Goal: Task Accomplishment & Management: Use online tool/utility

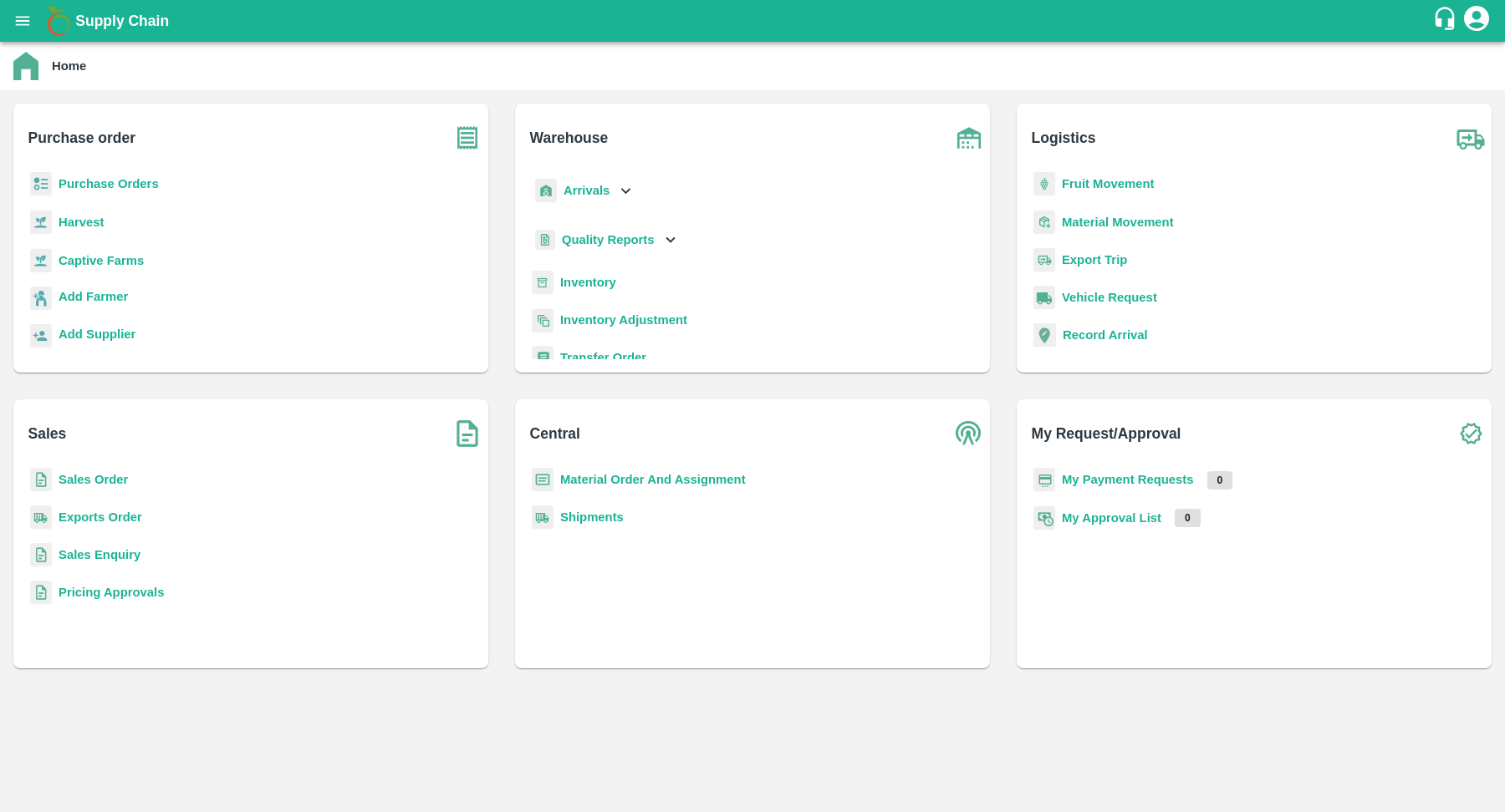
click at [17, 21] on icon "open drawer" at bounding box center [23, 21] width 14 height 10
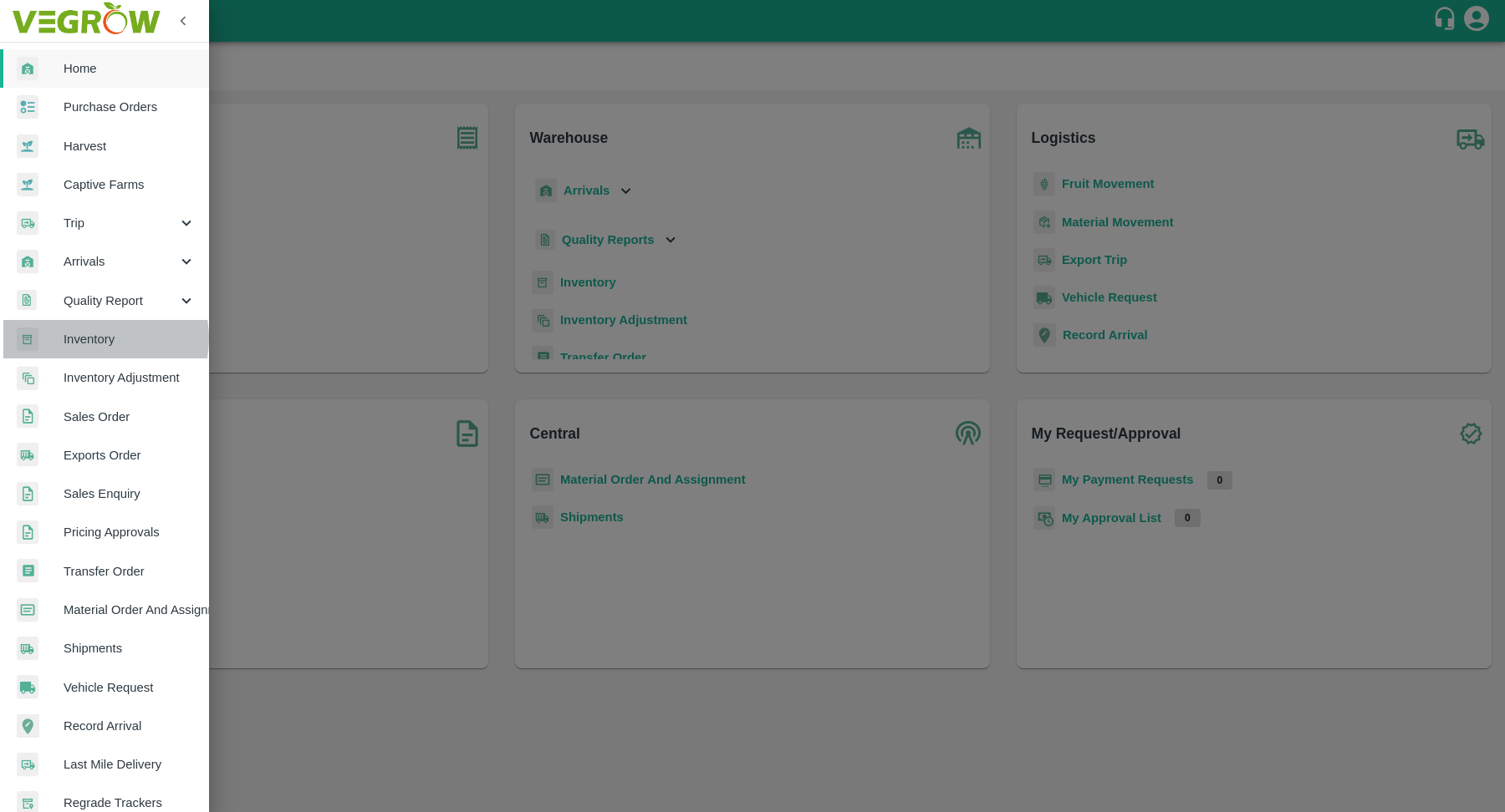
click at [91, 338] on span "Inventory" at bounding box center [129, 339] width 132 height 18
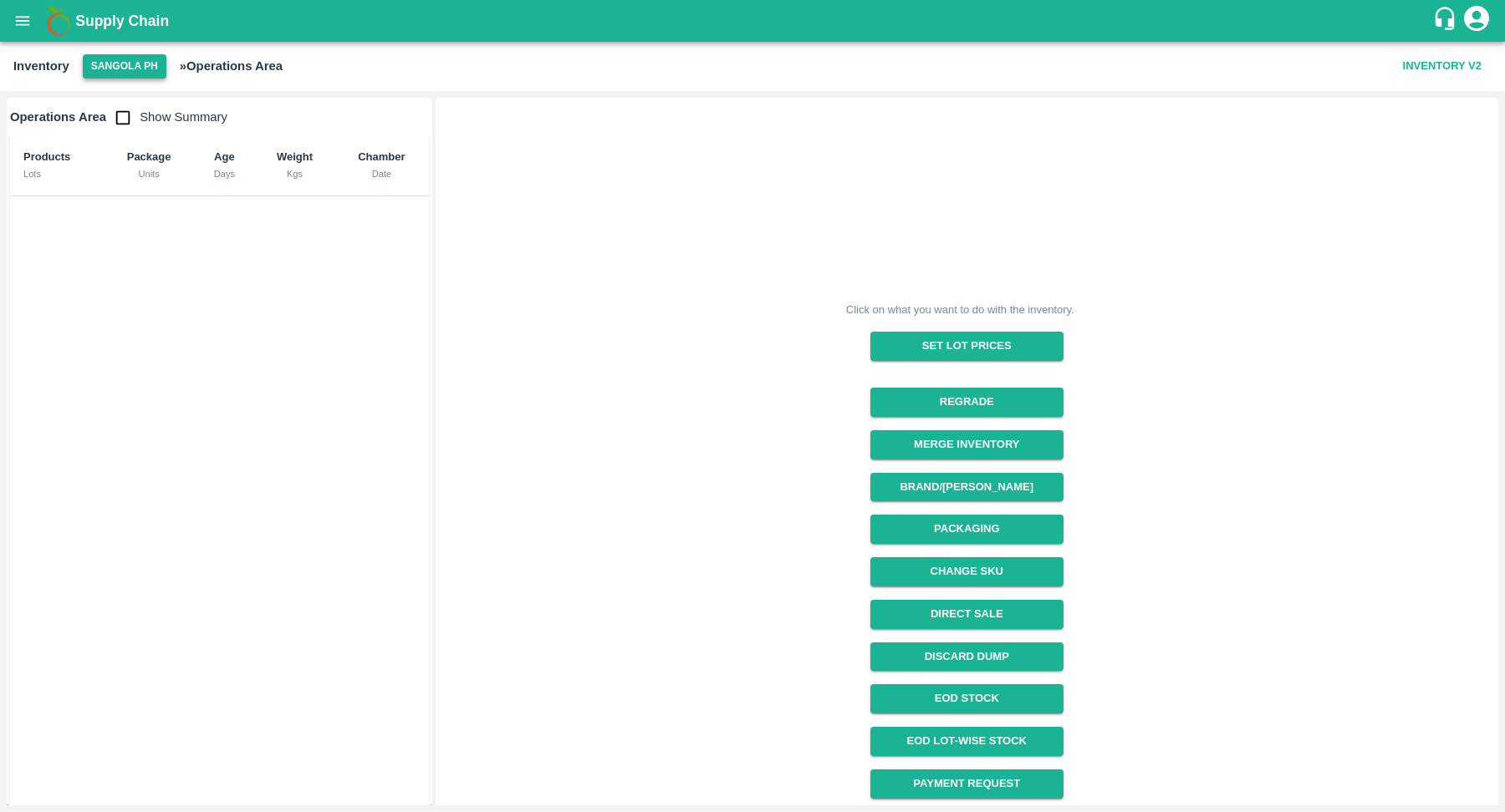
click at [113, 72] on button "Sangola PH" at bounding box center [124, 66] width 83 height 24
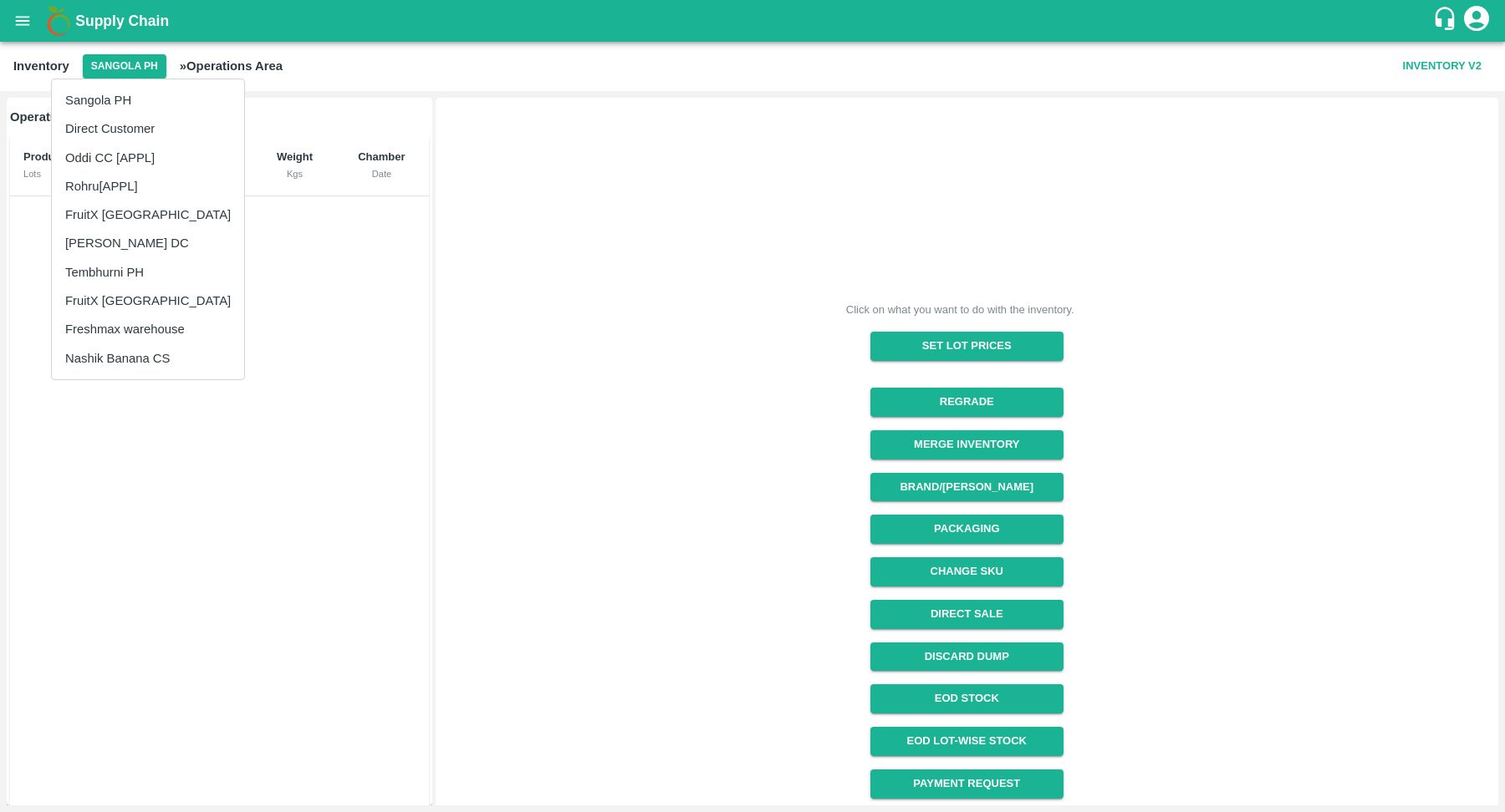
click at [110, 276] on li "Tembhurni PH" at bounding box center [147, 273] width 192 height 29
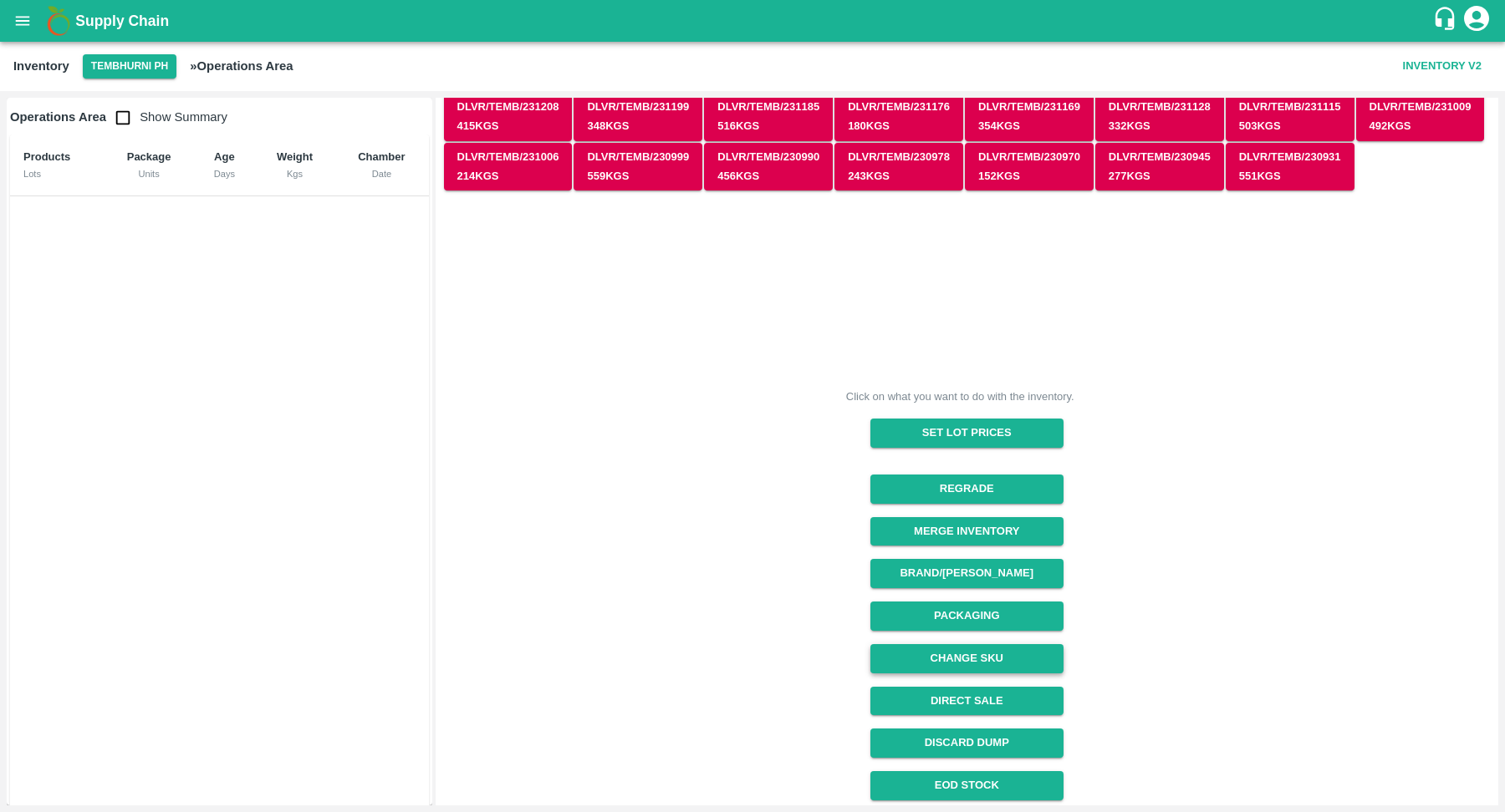
scroll to position [86, 0]
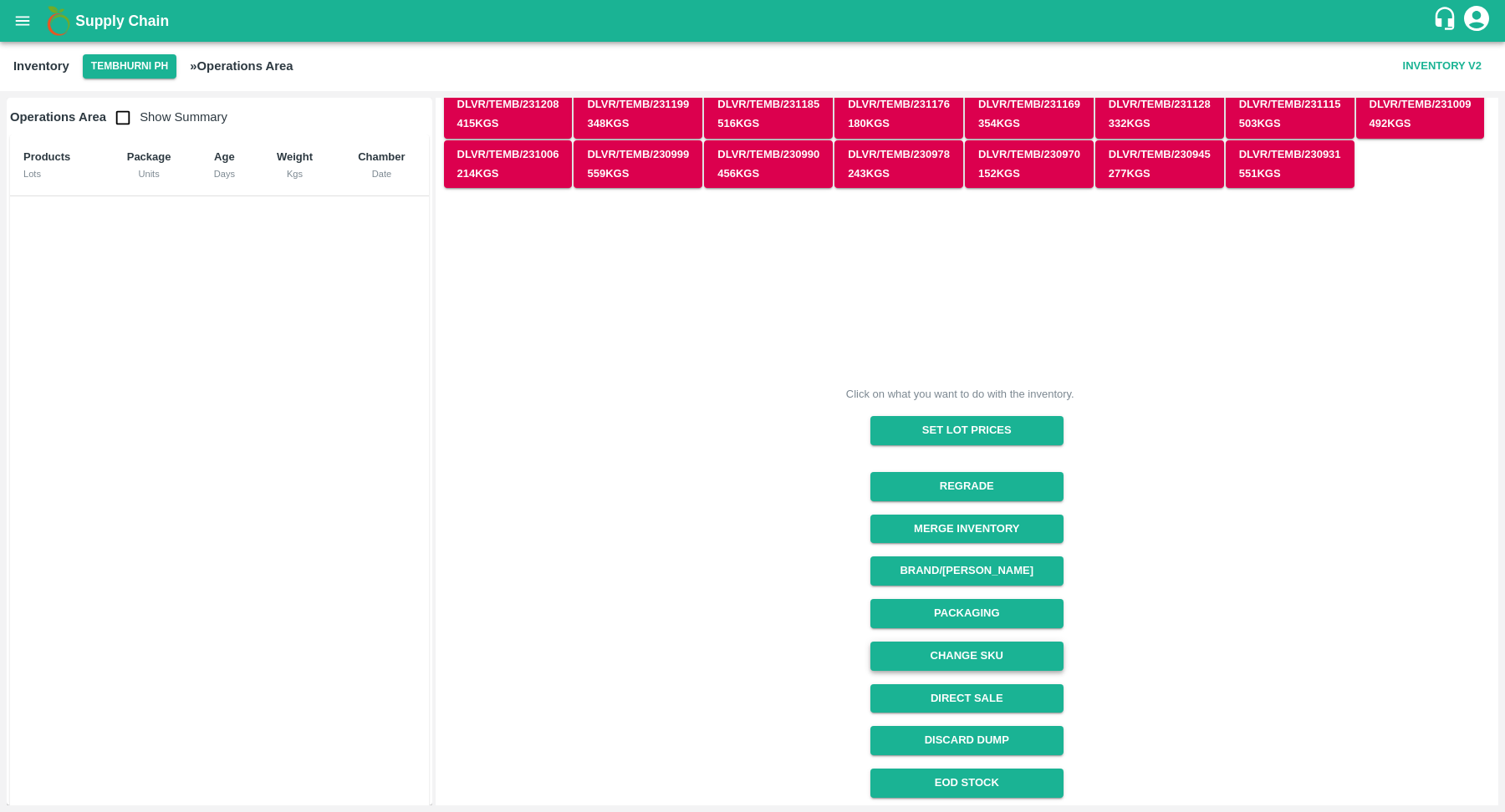
click at [955, 655] on button "Change SKU" at bounding box center [967, 656] width 193 height 30
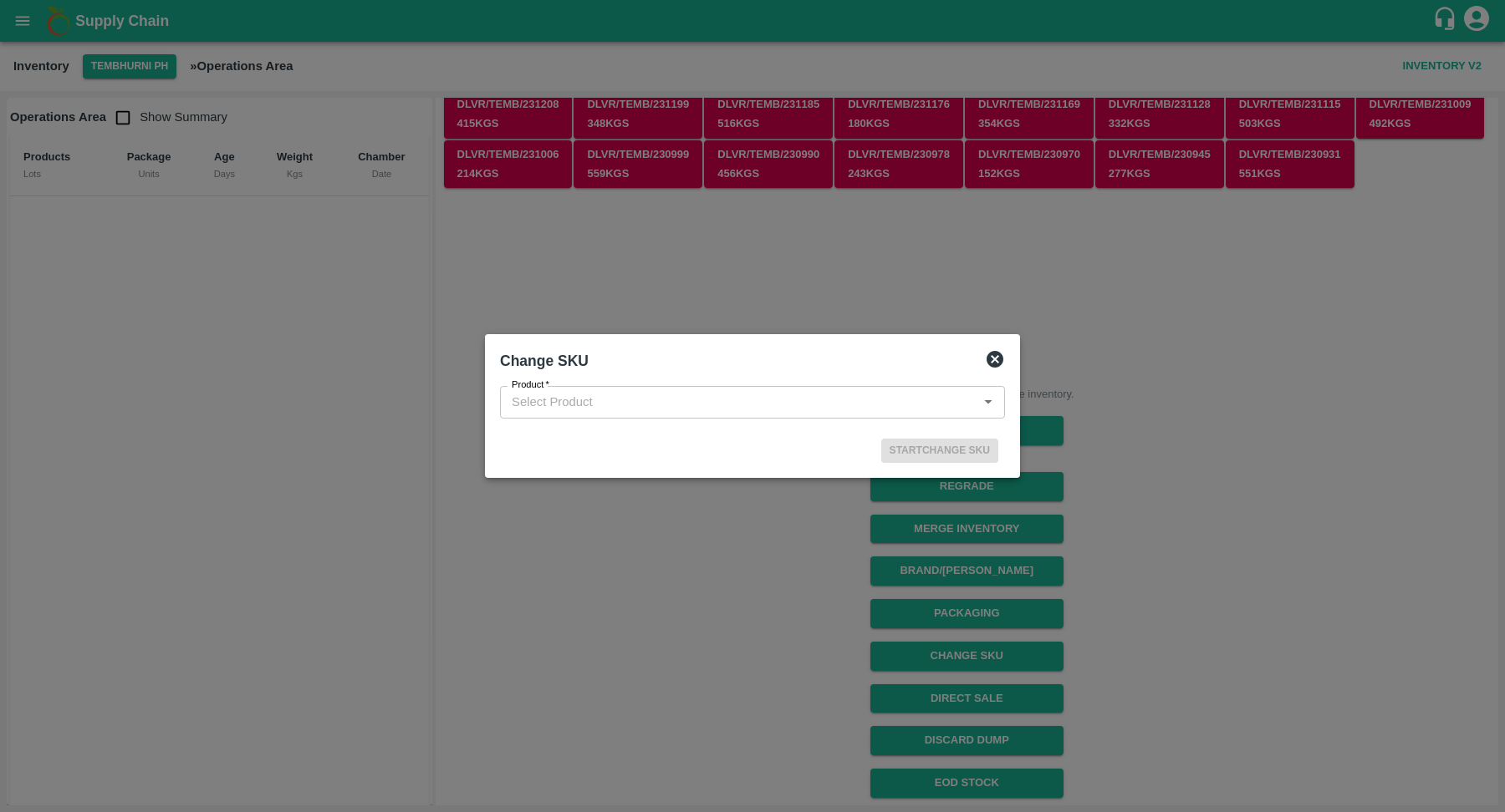
click at [988, 402] on icon "Open" at bounding box center [988, 403] width 8 height 4
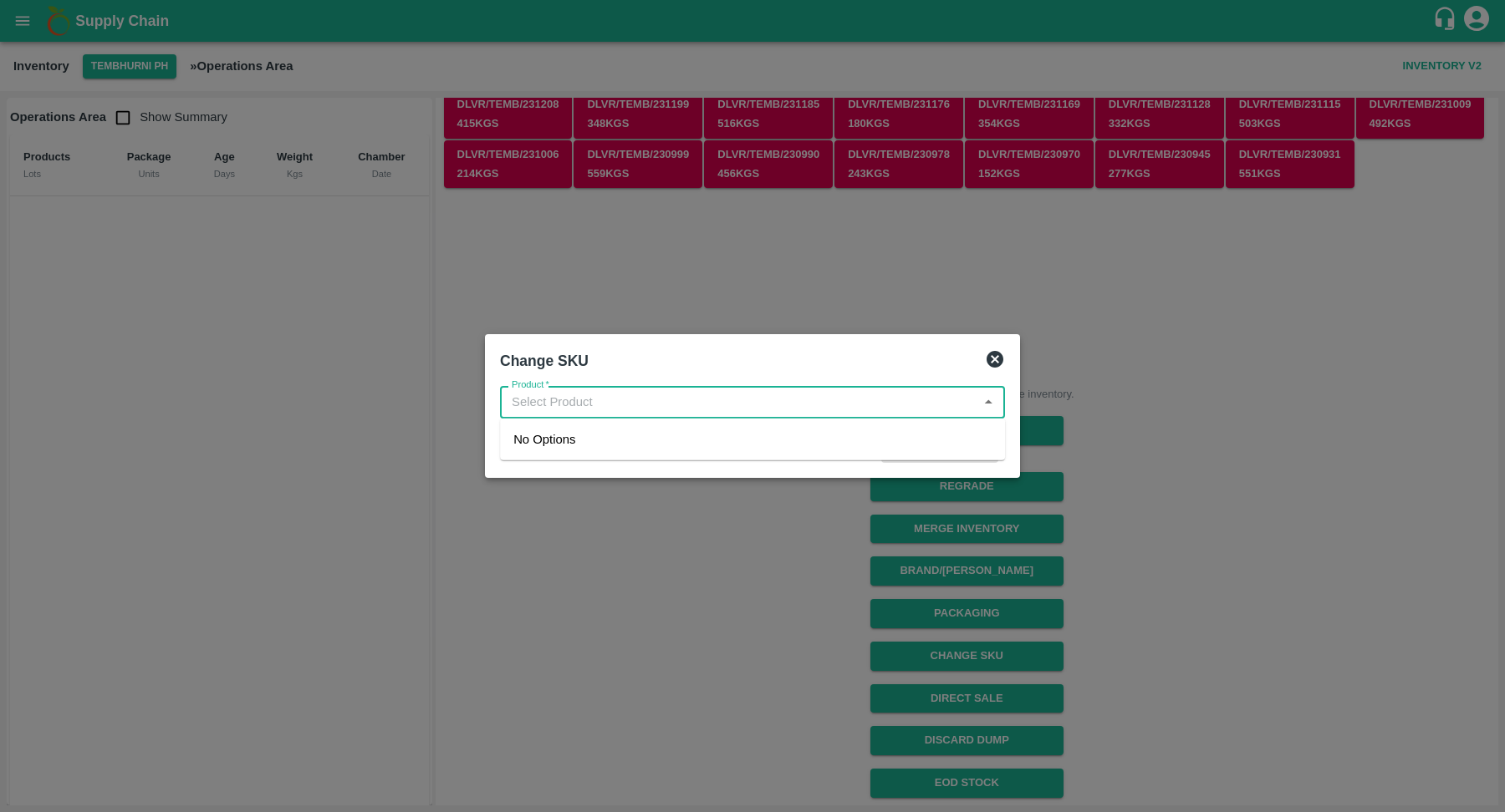
click at [841, 366] on div "Change SKU" at bounding box center [733, 357] width 492 height 43
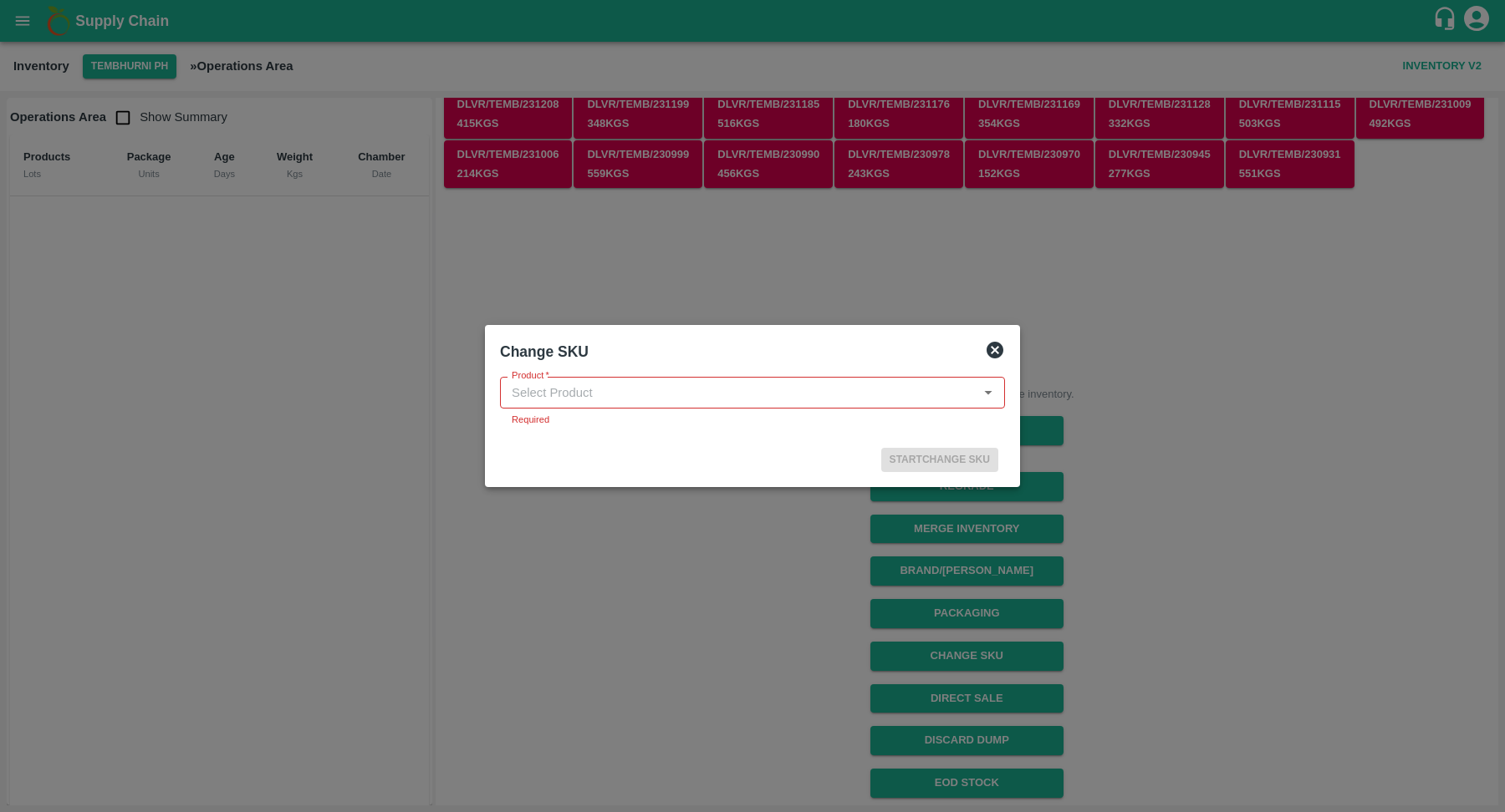
click at [842, 397] on input "Product   *" at bounding box center [739, 392] width 468 height 22
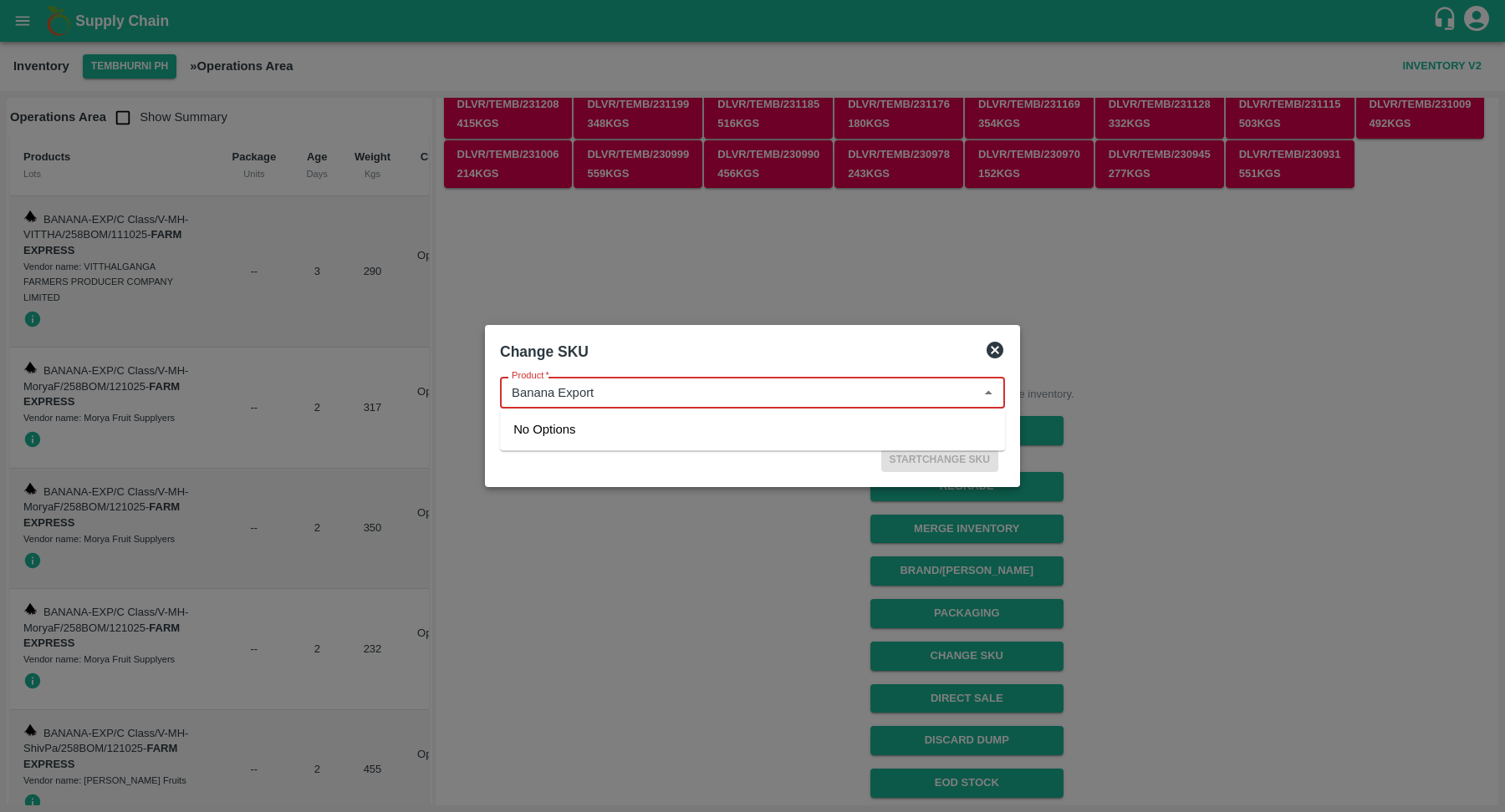
type input "Banana Exports"
click at [995, 351] on icon at bounding box center [995, 350] width 20 height 20
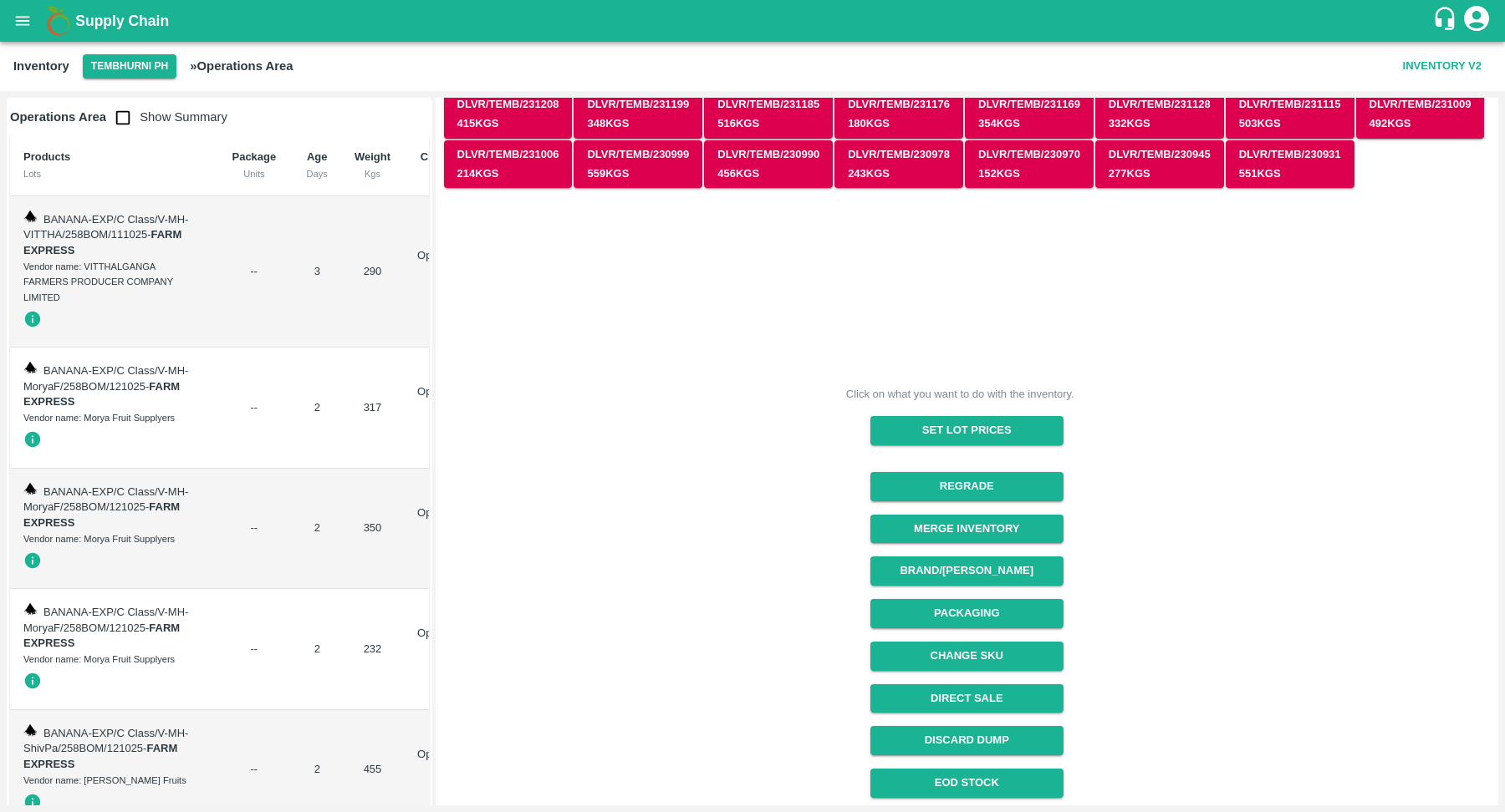
click at [728, 606] on div "Click on what you want to do with the inventory. Set Lot Prices Regrade Merge I…" at bounding box center [960, 550] width 1059 height 749
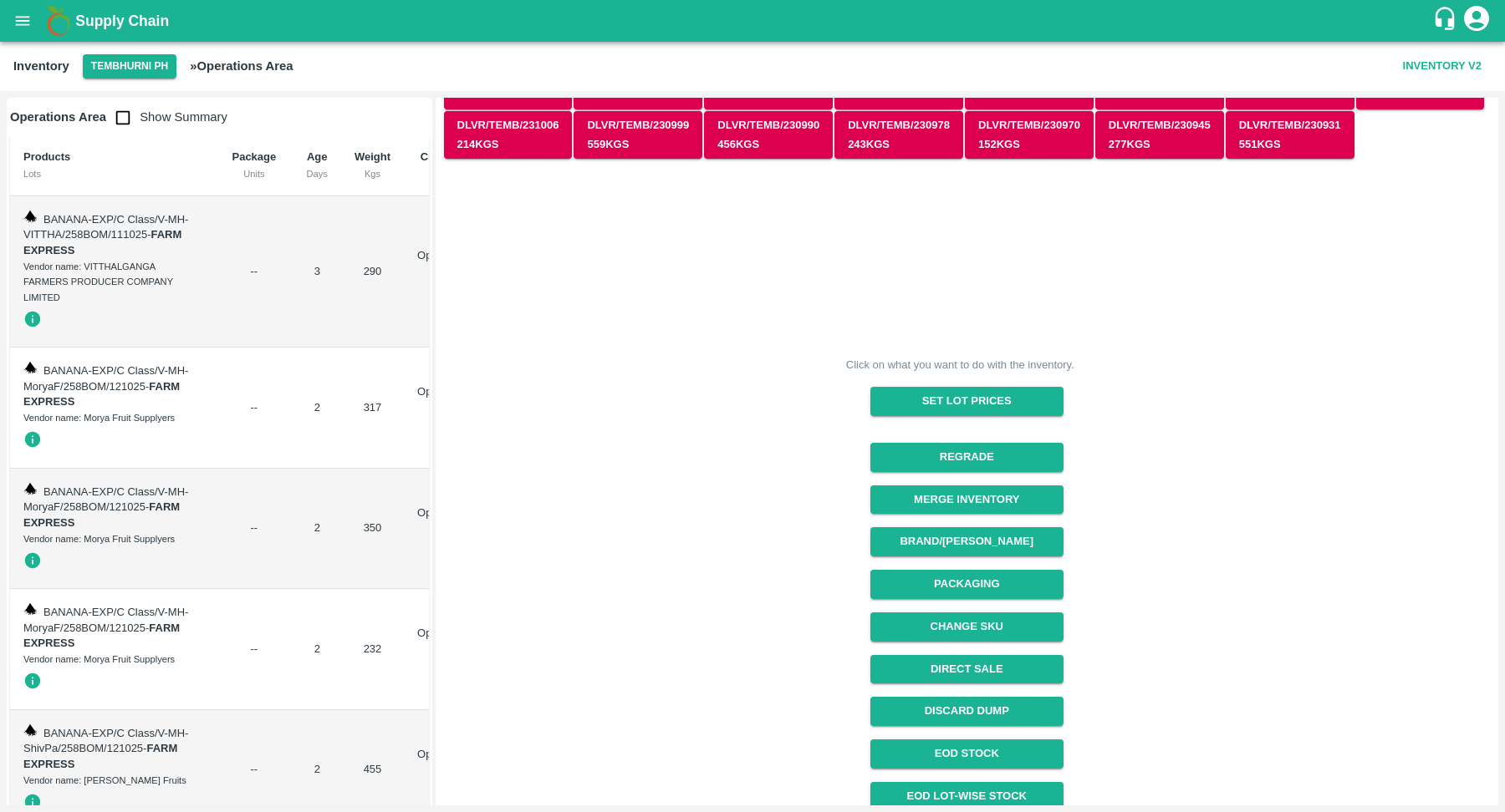
scroll to position [121, 0]
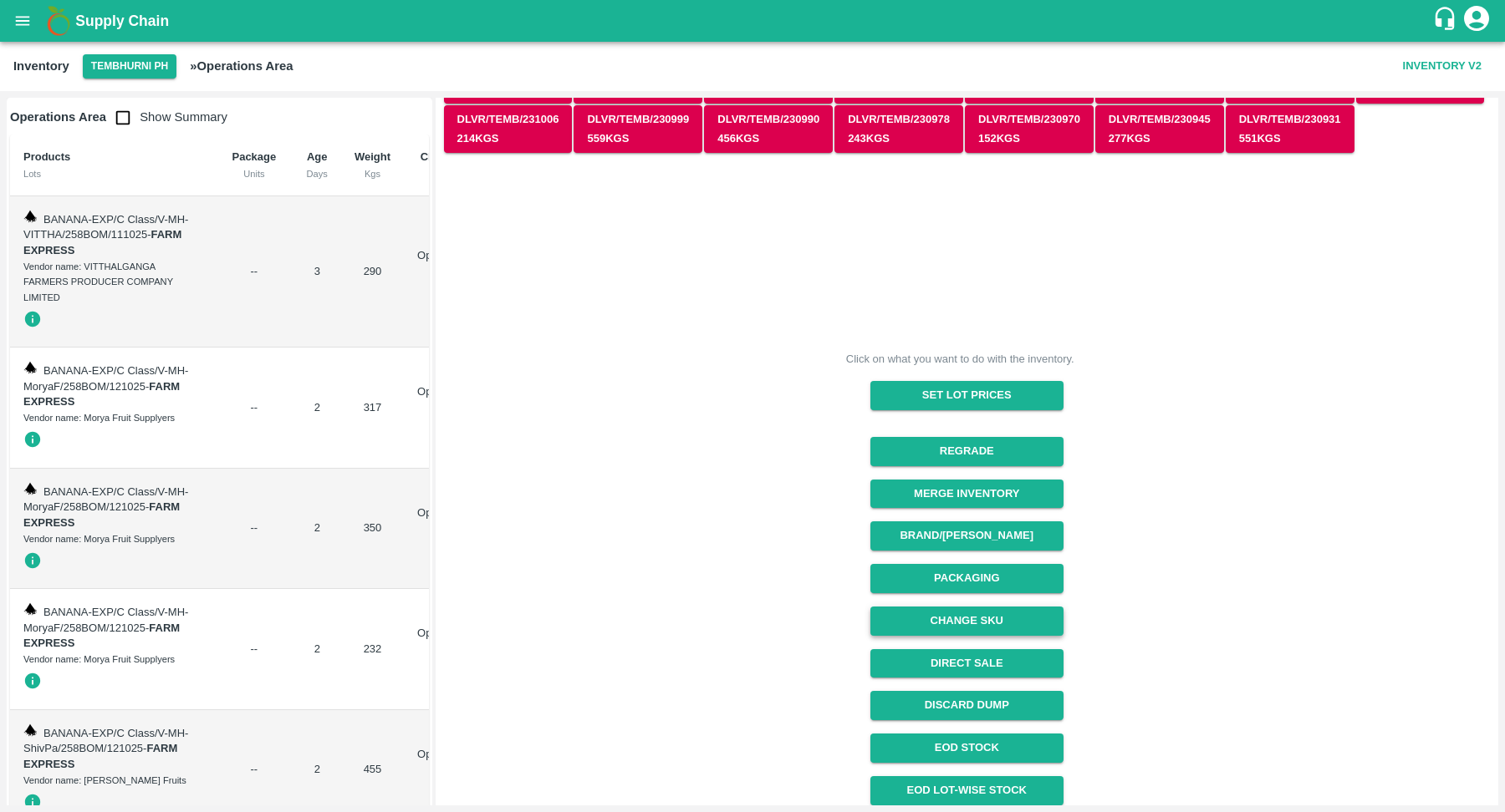
click at [921, 626] on button "Change SKU" at bounding box center [967, 621] width 193 height 30
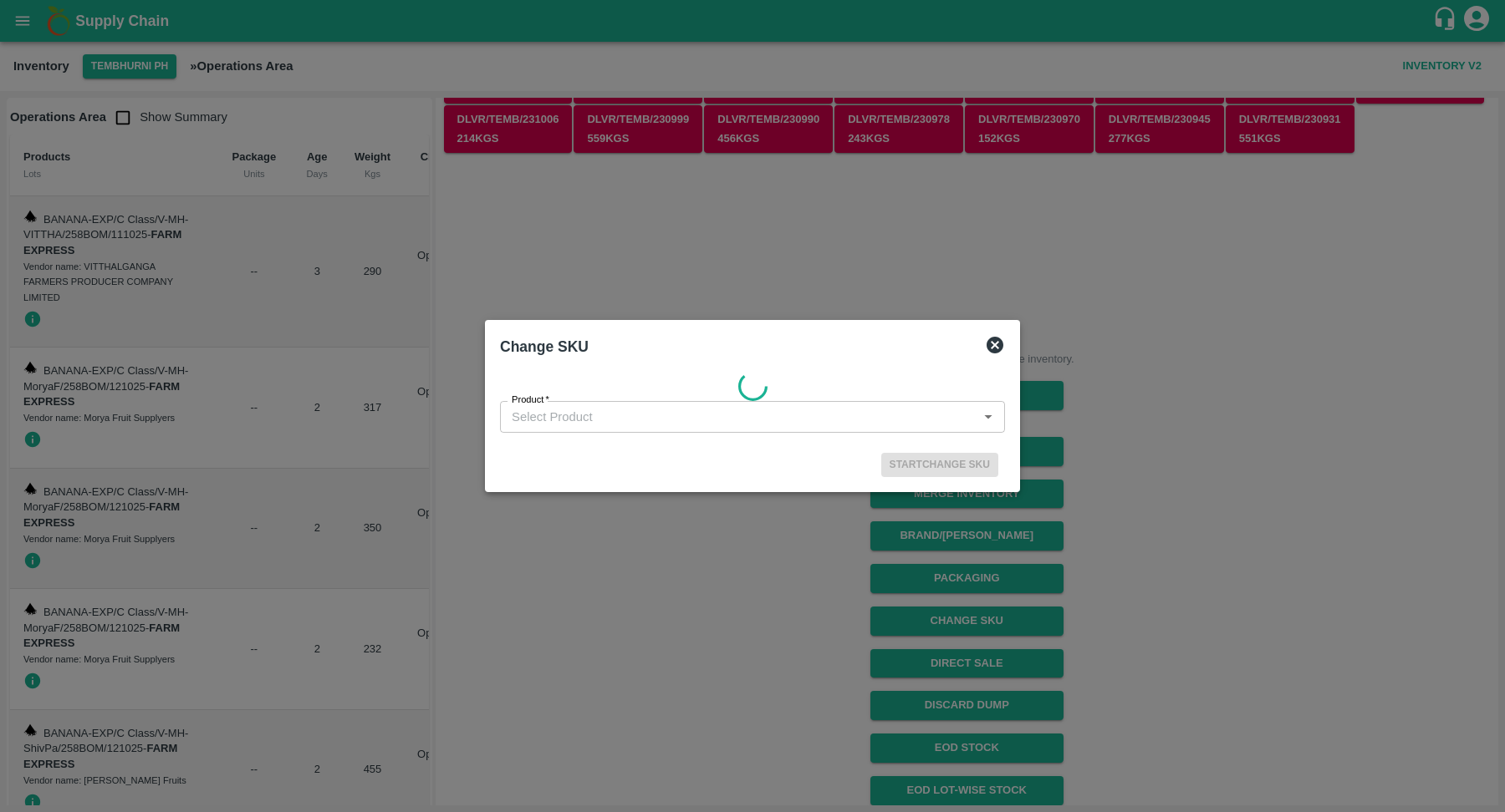
click at [752, 426] on input "Product   *" at bounding box center [739, 417] width 468 height 22
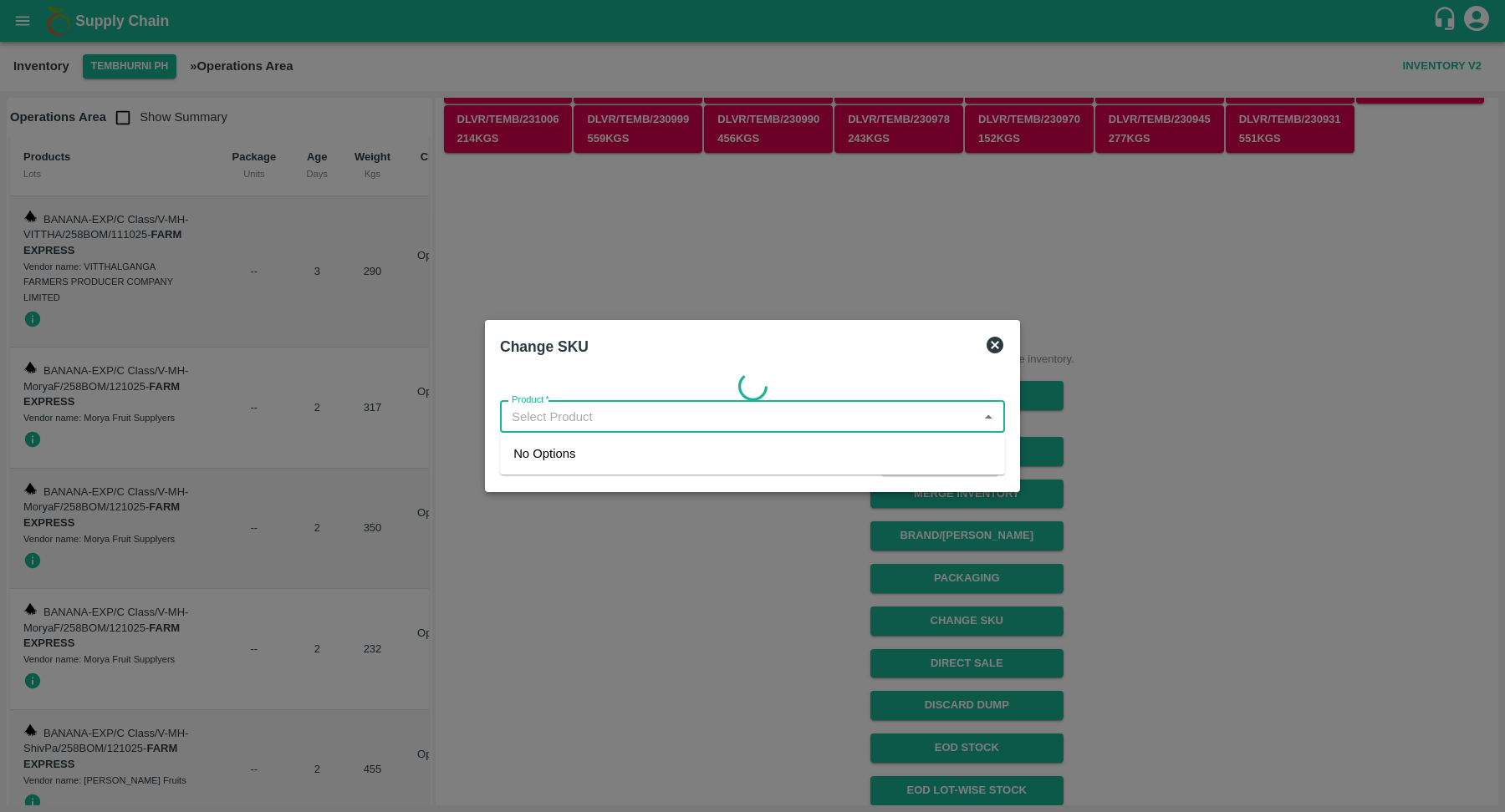
click at [818, 375] on div at bounding box center [753, 386] width 505 height 30
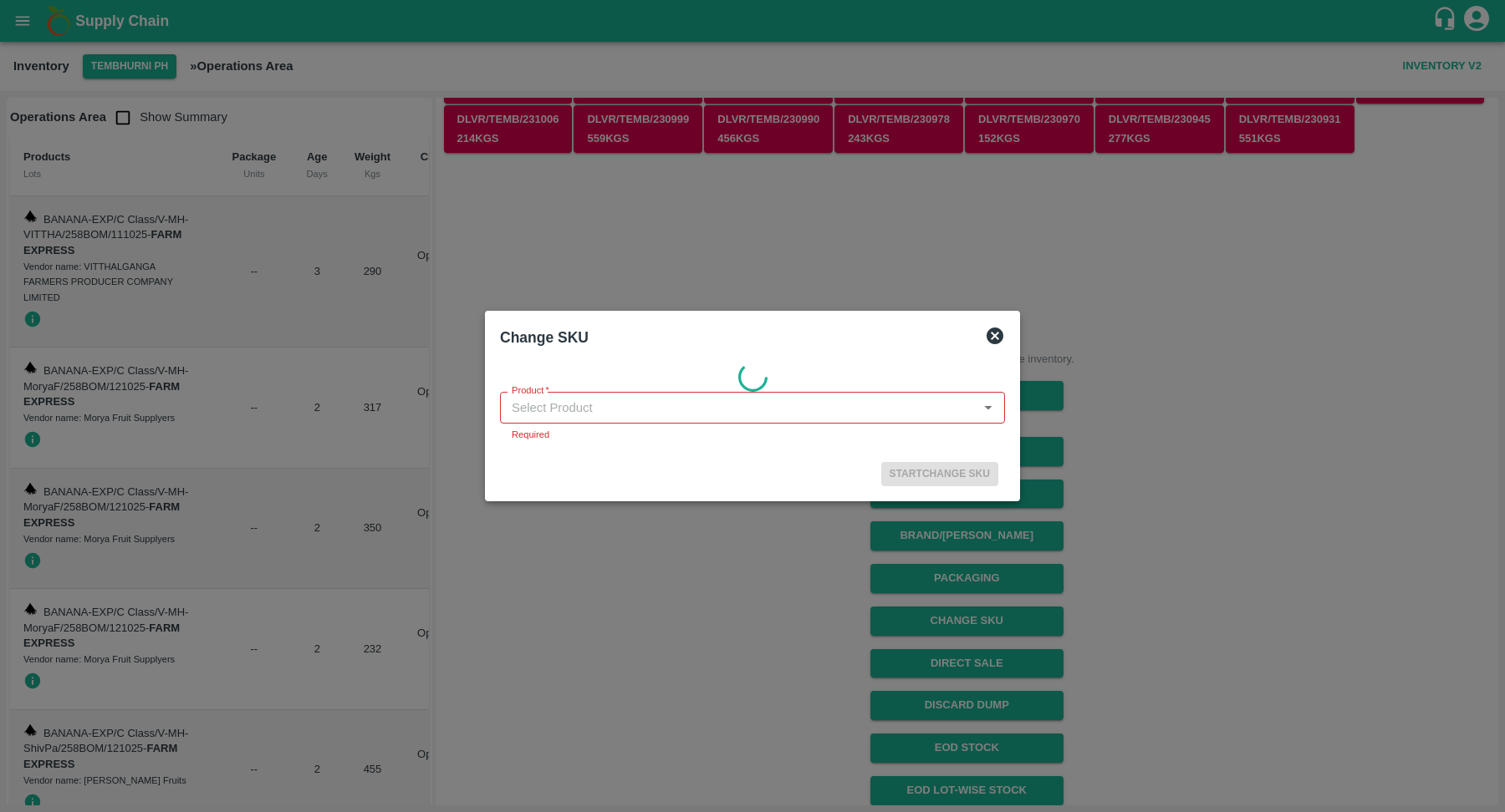
click at [986, 412] on icon "Open" at bounding box center [987, 407] width 18 height 18
click at [986, 412] on icon "Close" at bounding box center [987, 407] width 18 height 18
click at [986, 412] on icon "Open" at bounding box center [987, 407] width 18 height 18
click at [986, 412] on icon "Close" at bounding box center [987, 407] width 18 height 18
click at [986, 412] on icon "Open" at bounding box center [987, 407] width 18 height 18
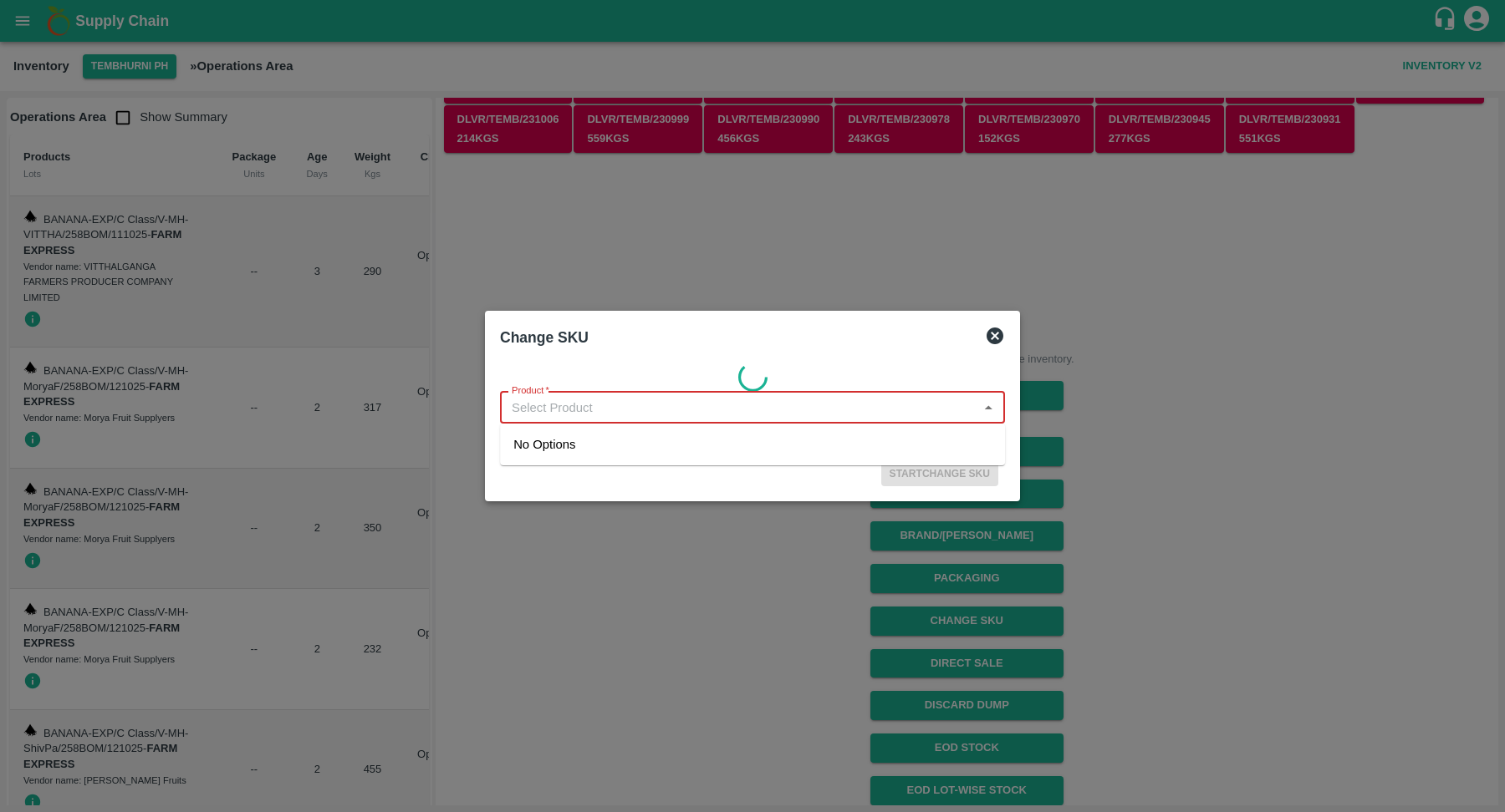
click at [986, 412] on icon "Close" at bounding box center [987, 407] width 18 height 18
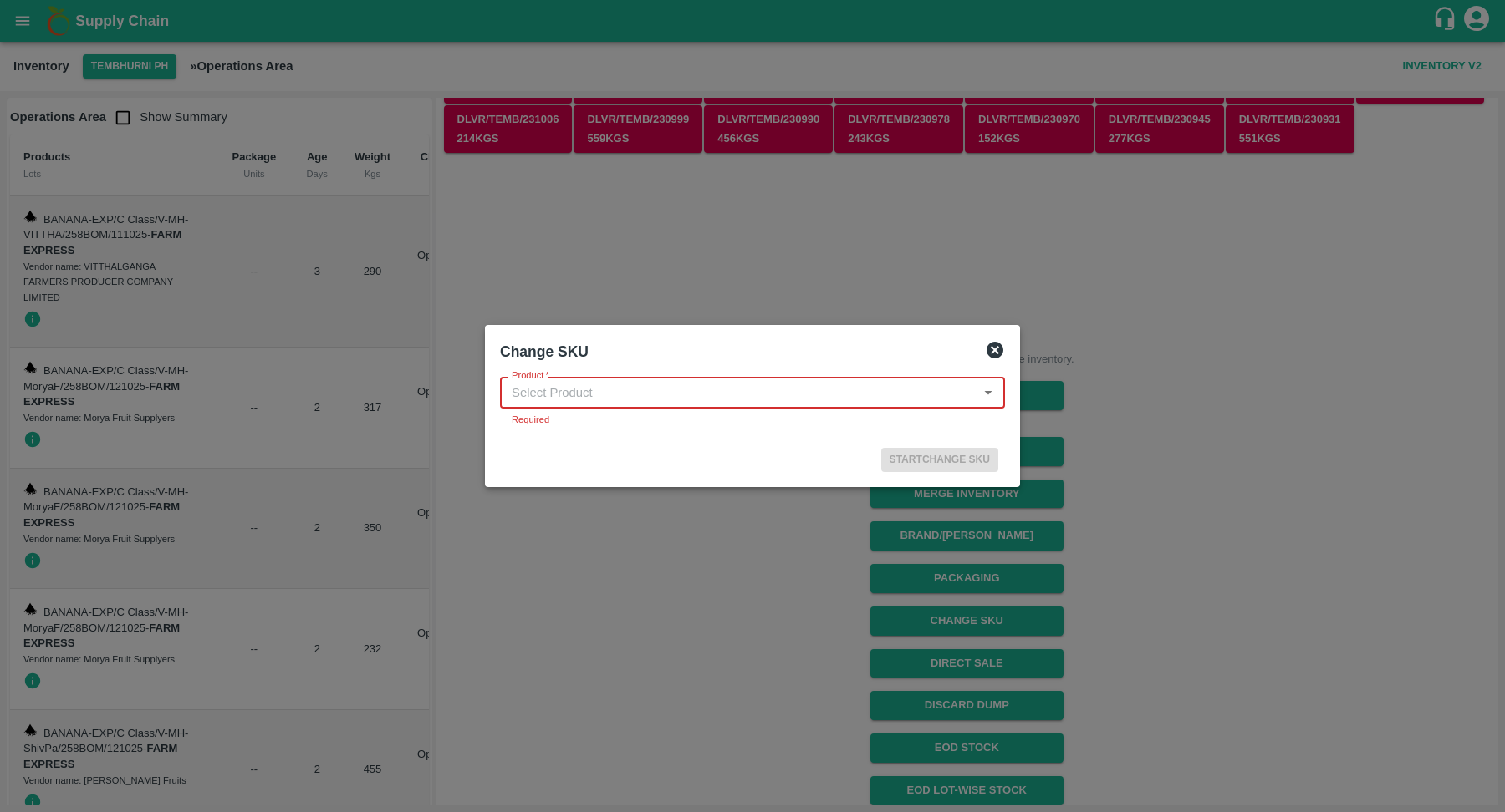
click at [1001, 347] on icon at bounding box center [994, 349] width 16 height 16
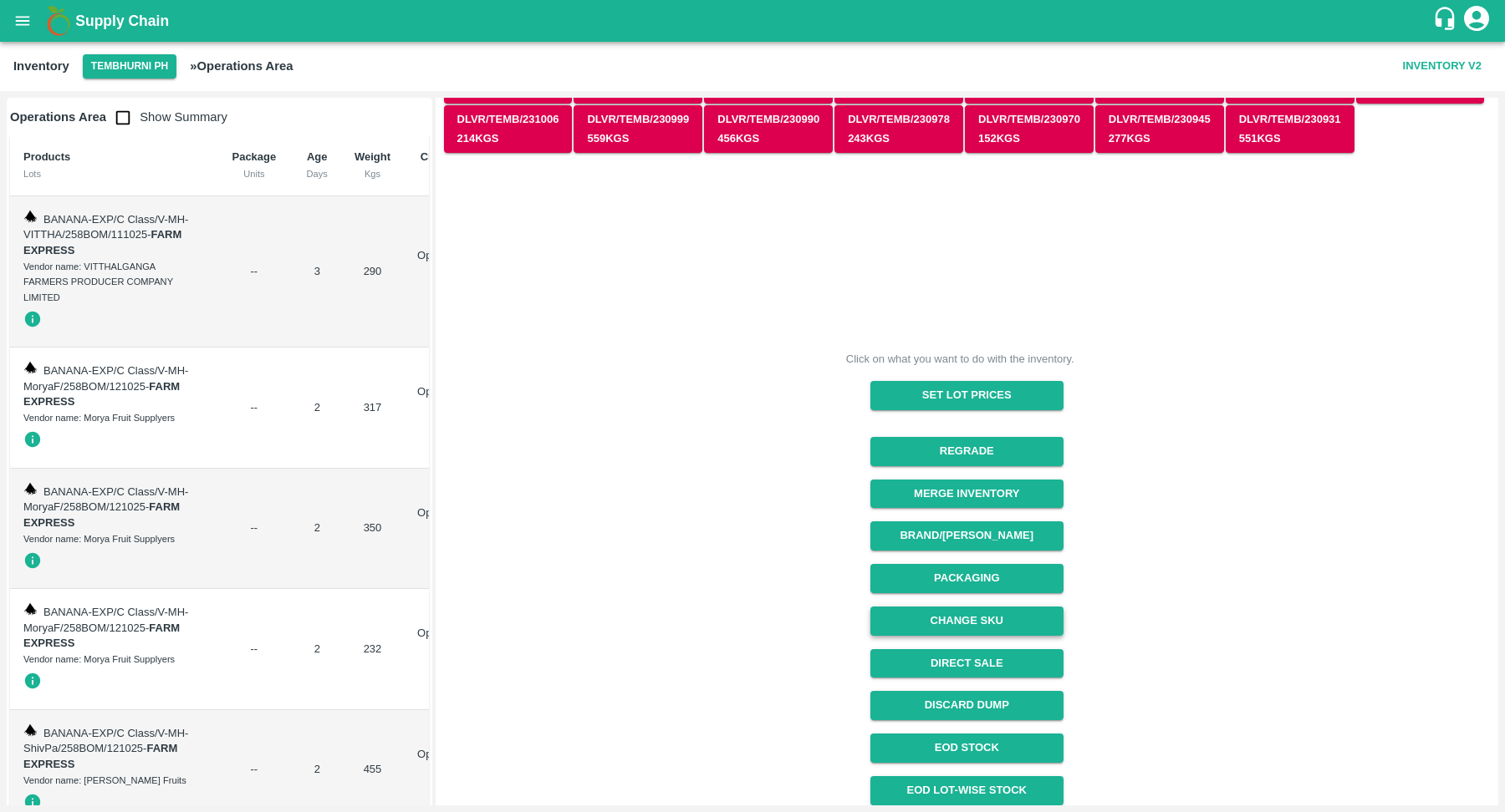
click at [972, 629] on button "Change SKU" at bounding box center [967, 621] width 193 height 30
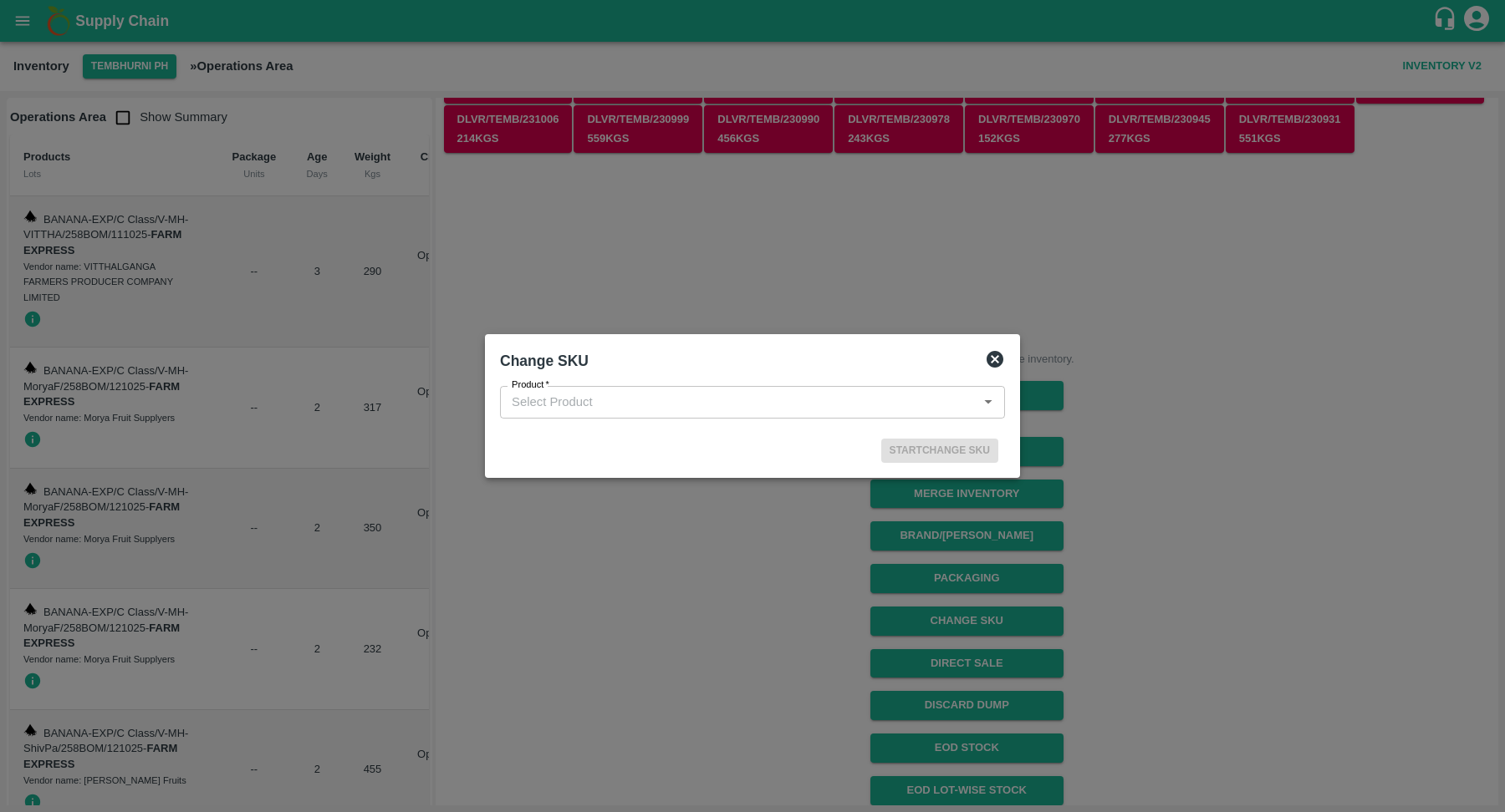
click at [745, 394] on input "Product   *" at bounding box center [739, 402] width 468 height 22
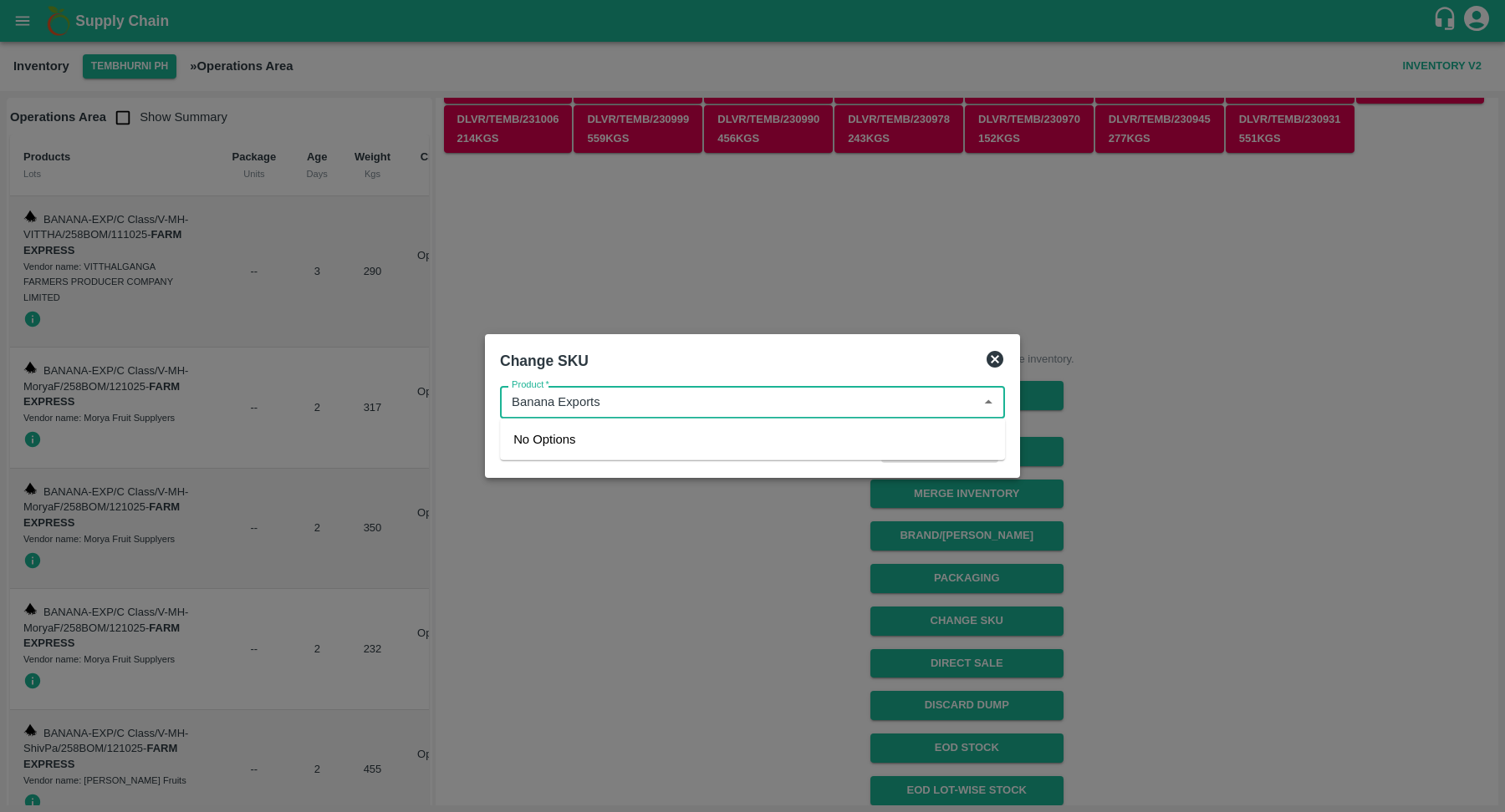
click at [740, 398] on input "Product   *" at bounding box center [739, 402] width 468 height 22
type input "B"
click at [992, 406] on icon "Close" at bounding box center [987, 402] width 18 height 18
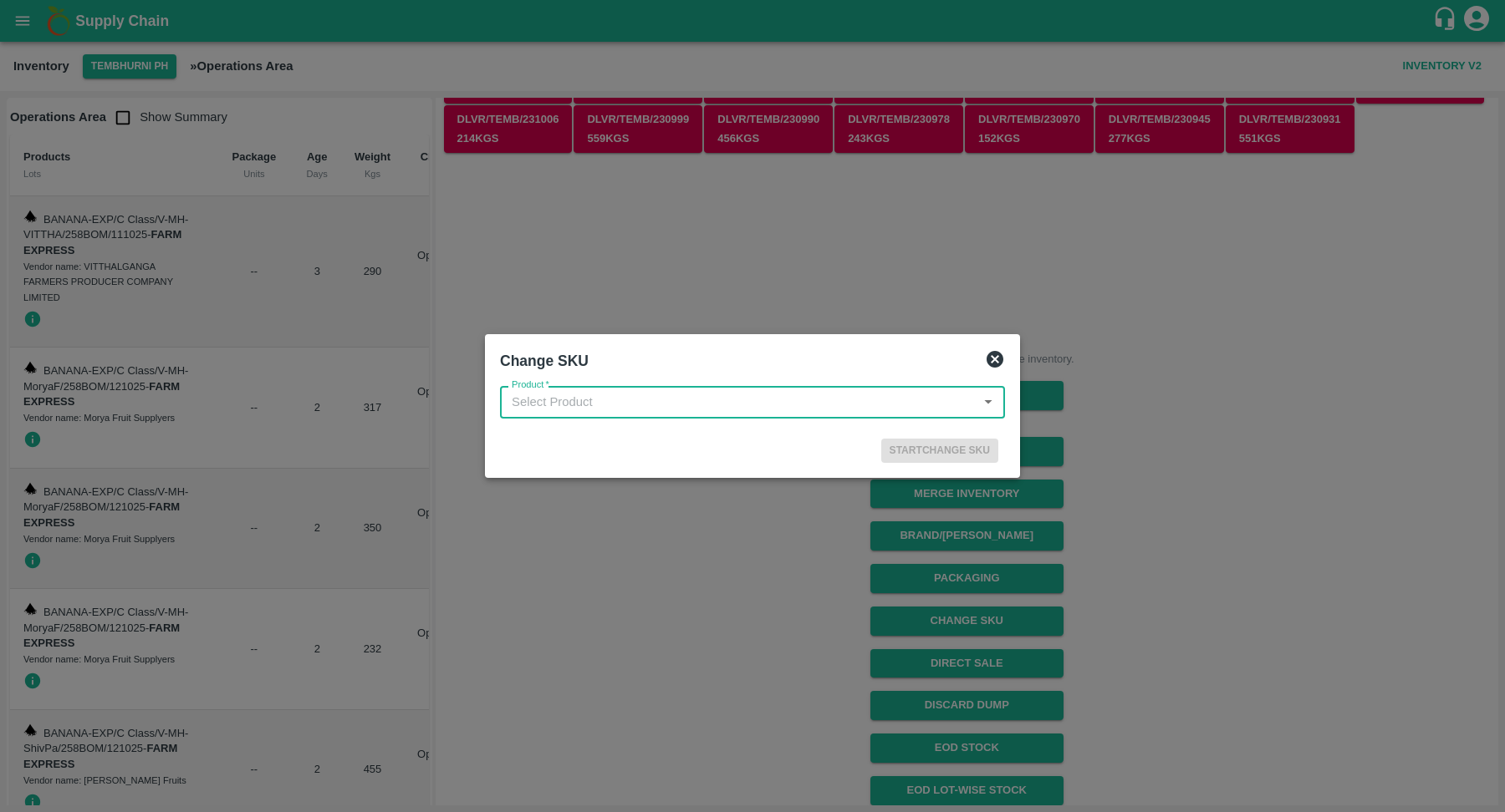
click at [788, 440] on div "Start Change SKU" at bounding box center [753, 448] width 519 height 44
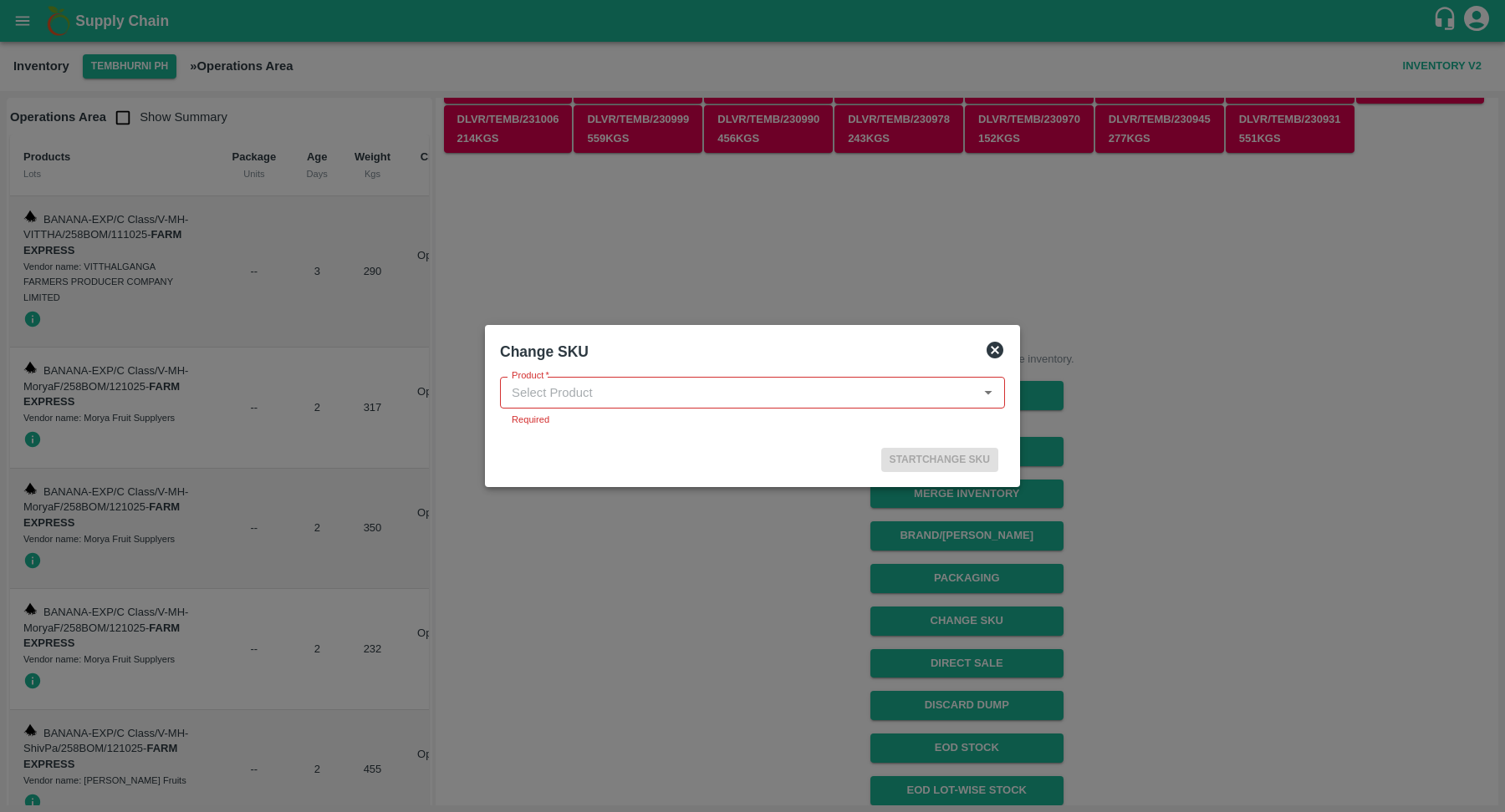
click at [726, 355] on div "Change SKU" at bounding box center [733, 348] width 492 height 43
click at [728, 394] on input "Product   *" at bounding box center [739, 392] width 468 height 22
type input "E"
type input "Banana"
click at [680, 480] on div "Change SKU Product   * Product Required Start Change SKU" at bounding box center [752, 406] width 535 height 163
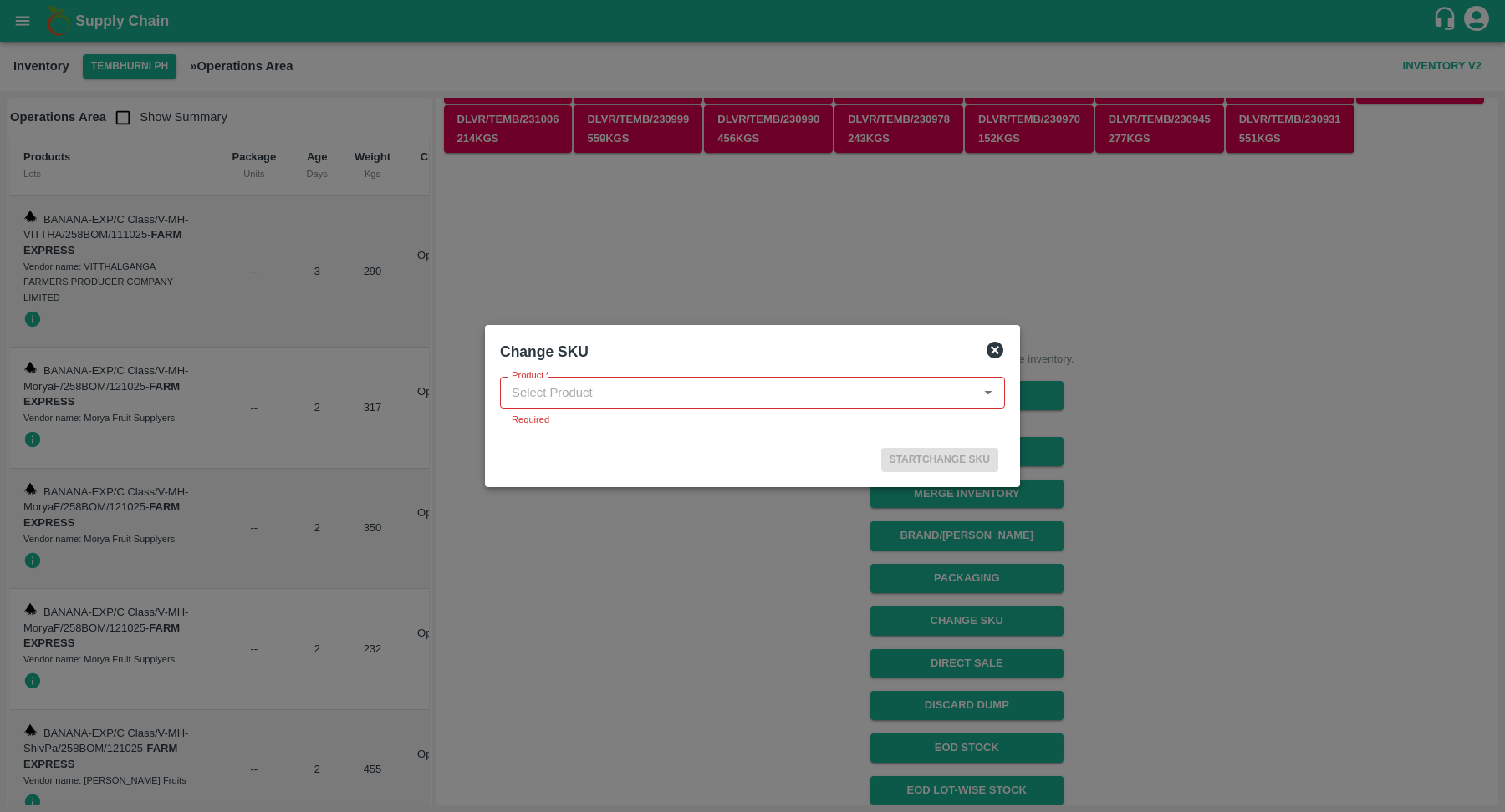
click at [675, 465] on div "Start Change SKU" at bounding box center [753, 456] width 519 height 44
click at [997, 350] on icon at bounding box center [994, 349] width 16 height 16
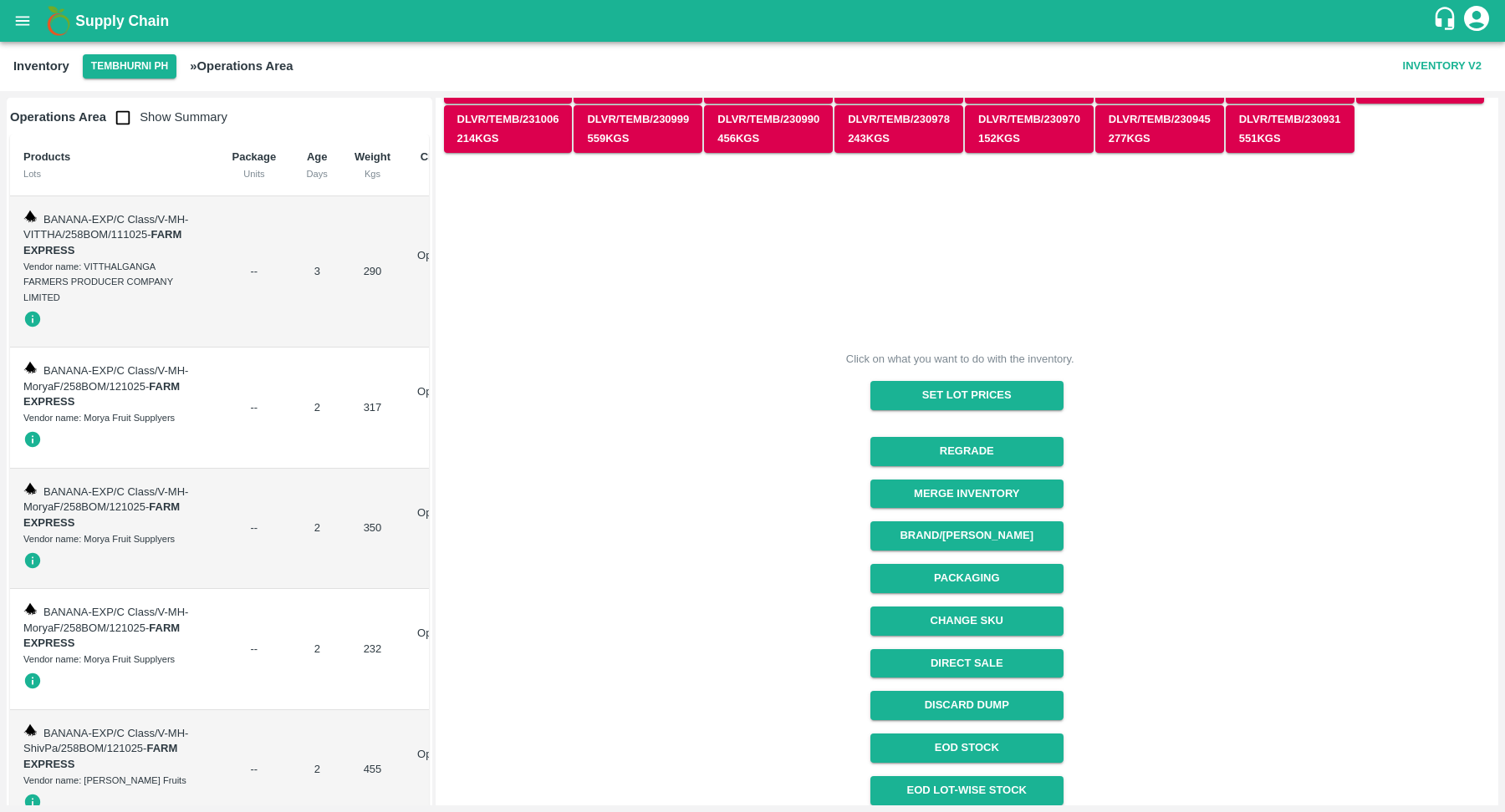
click at [726, 581] on div "Click on what you want to do with the inventory. Set Lot Prices Regrade Merge I…" at bounding box center [960, 516] width 1059 height 749
click at [1014, 578] on button "Packaging" at bounding box center [967, 579] width 193 height 30
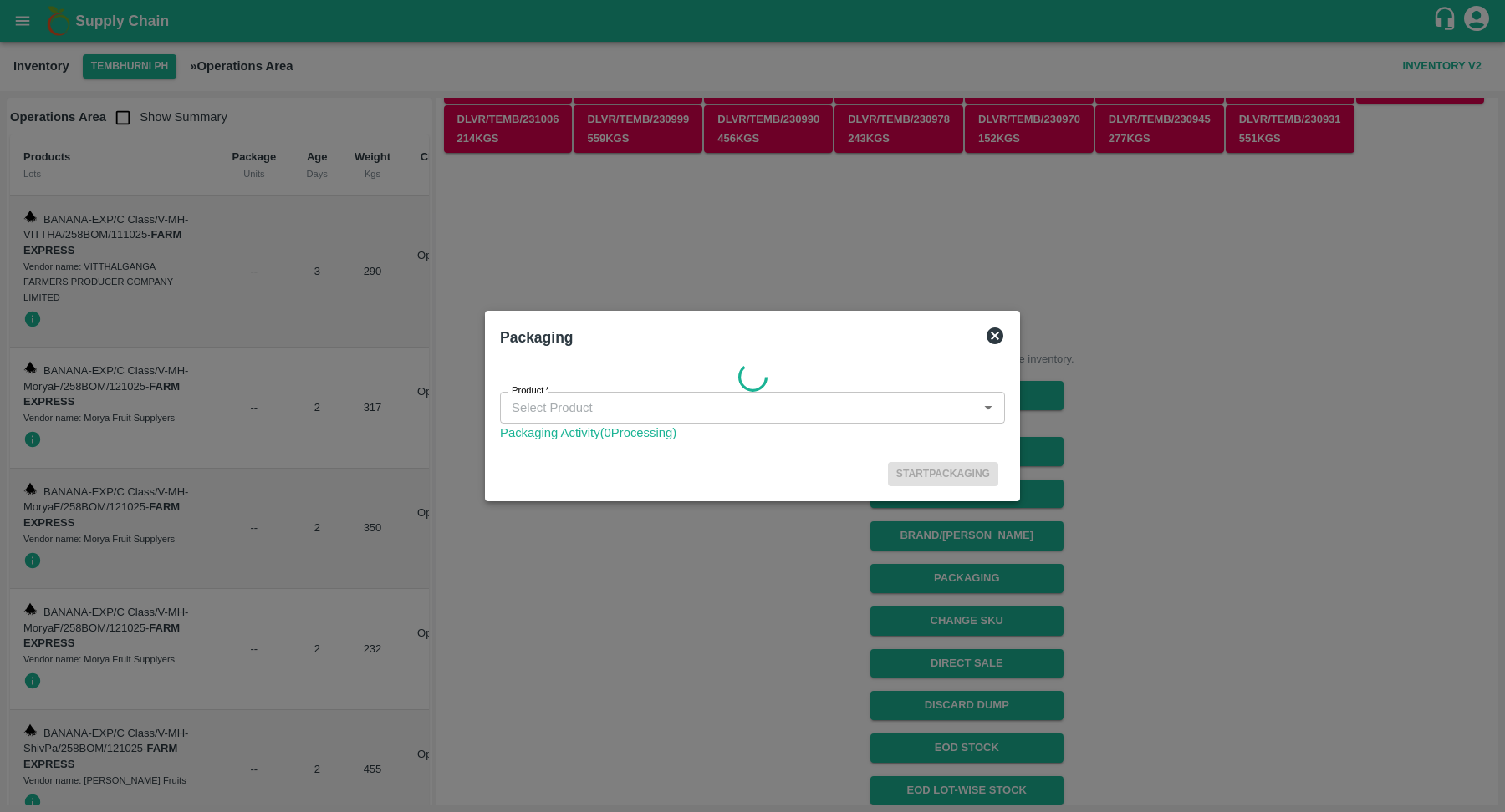
click at [958, 407] on input "Product   *" at bounding box center [739, 407] width 468 height 22
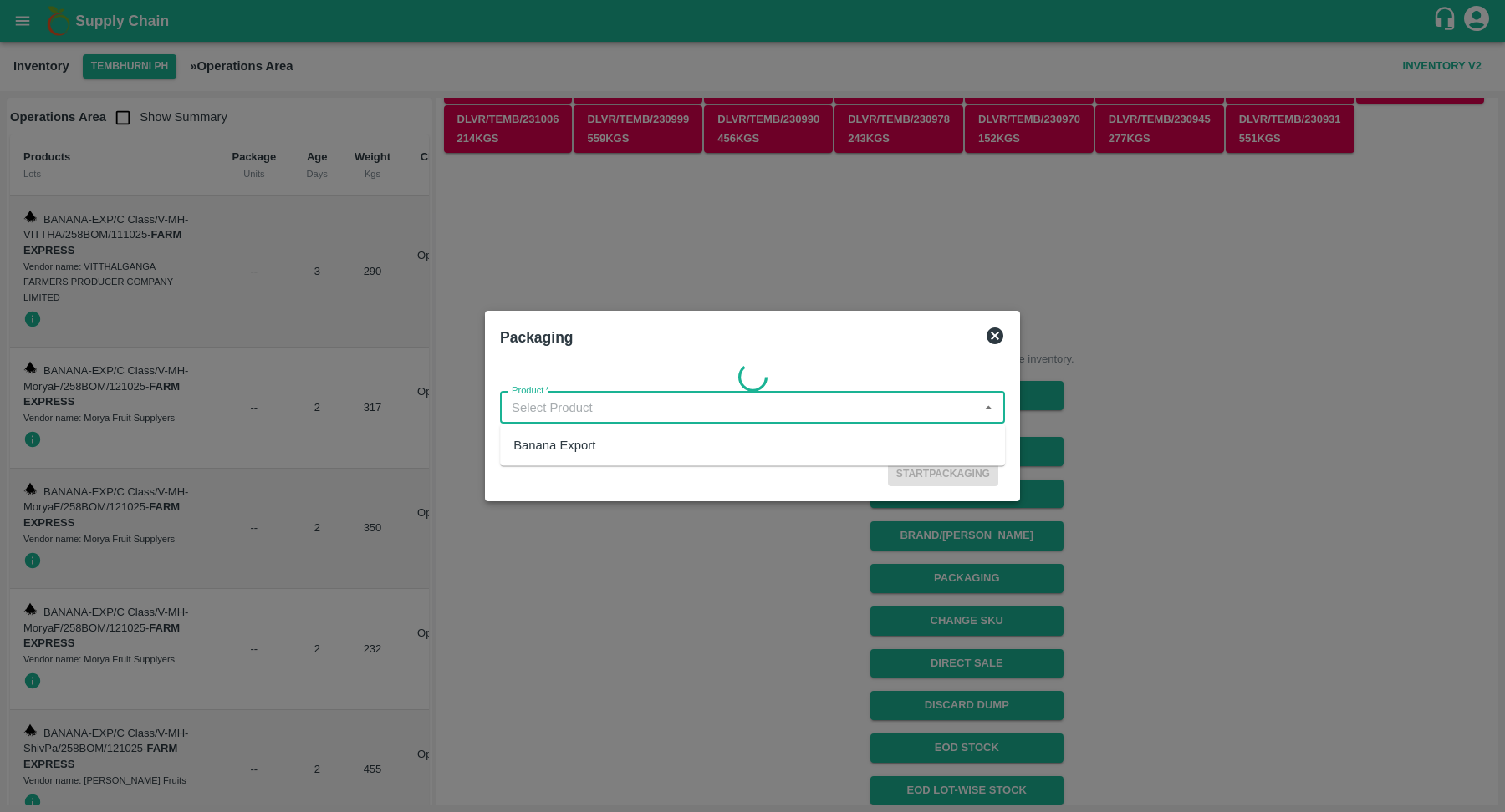
click at [836, 444] on div "Banana Export" at bounding box center [753, 446] width 505 height 29
type input "Banana Export"
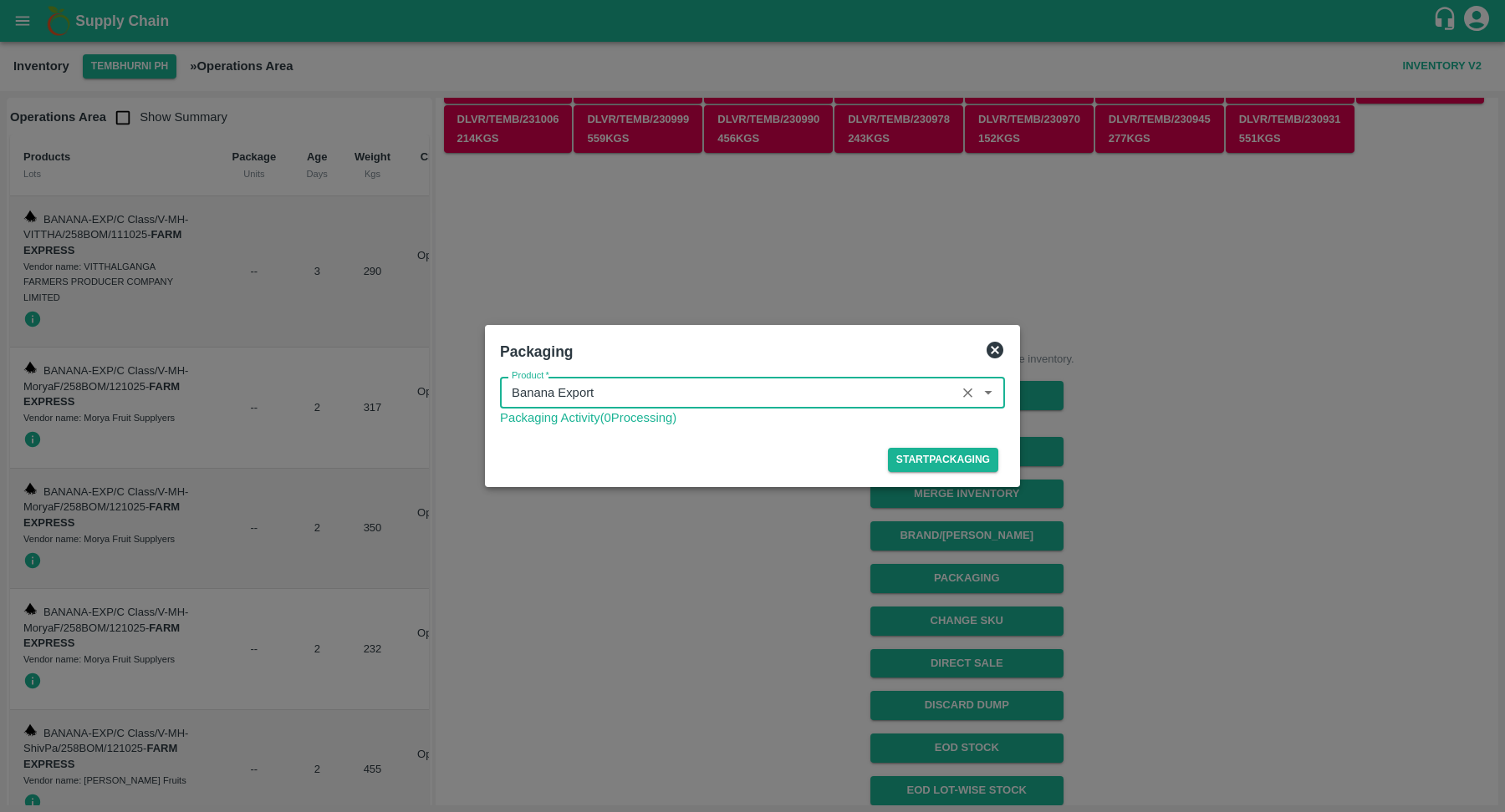
click at [999, 351] on icon at bounding box center [994, 349] width 16 height 16
